Goal: Information Seeking & Learning: Learn about a topic

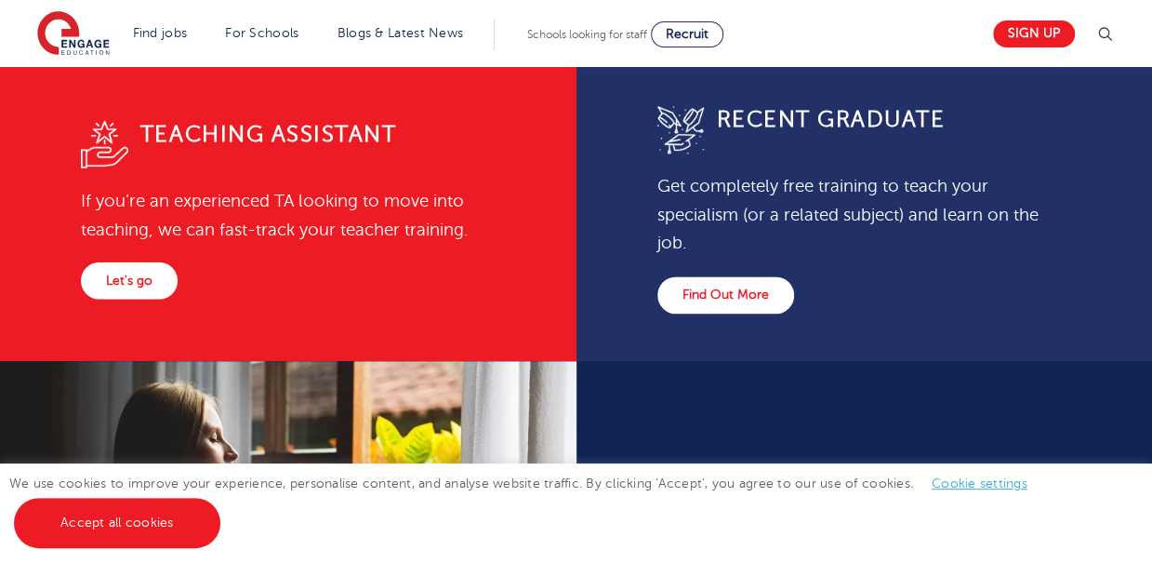
scroll to position [803, 0]
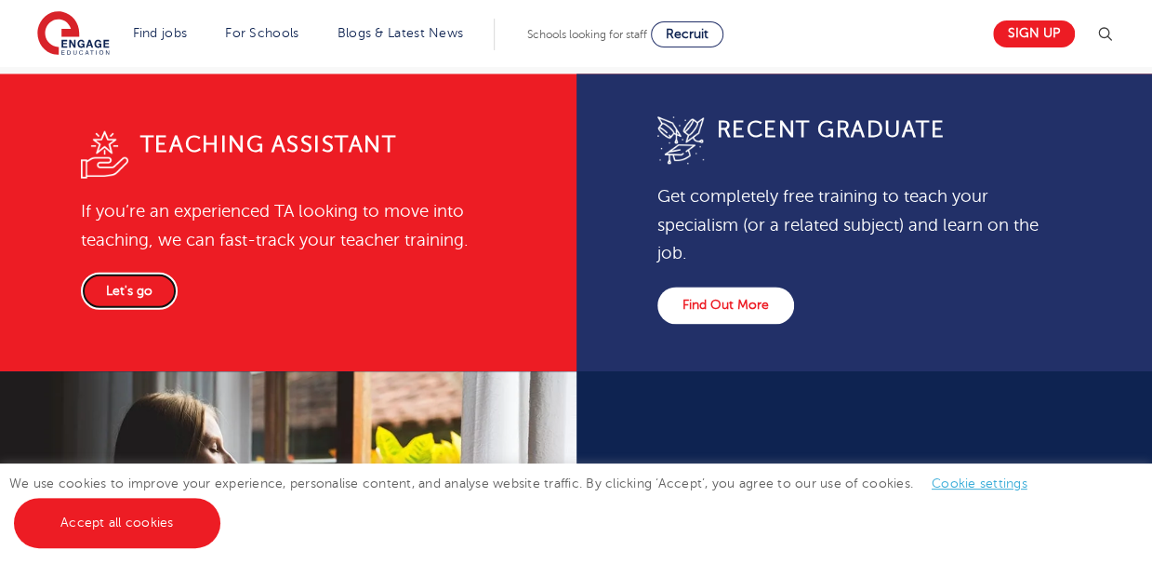
click at [178, 287] on link "Let's go" at bounding box center [129, 290] width 97 height 37
